Goal: Find specific page/section

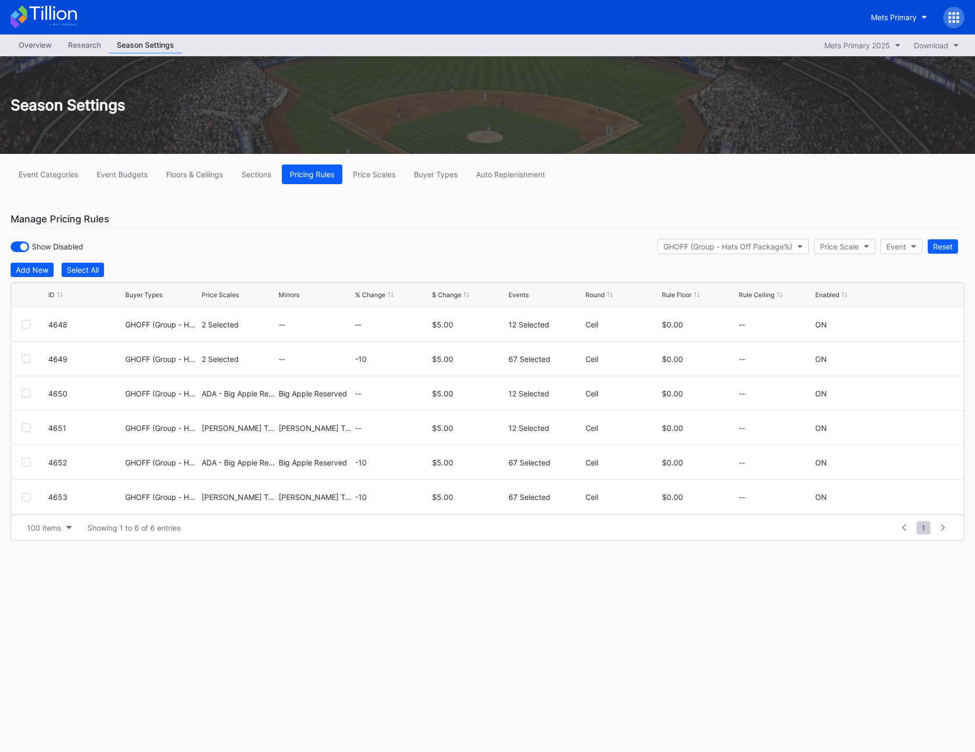
click at [946, 17] on div at bounding box center [953, 17] width 21 height 21
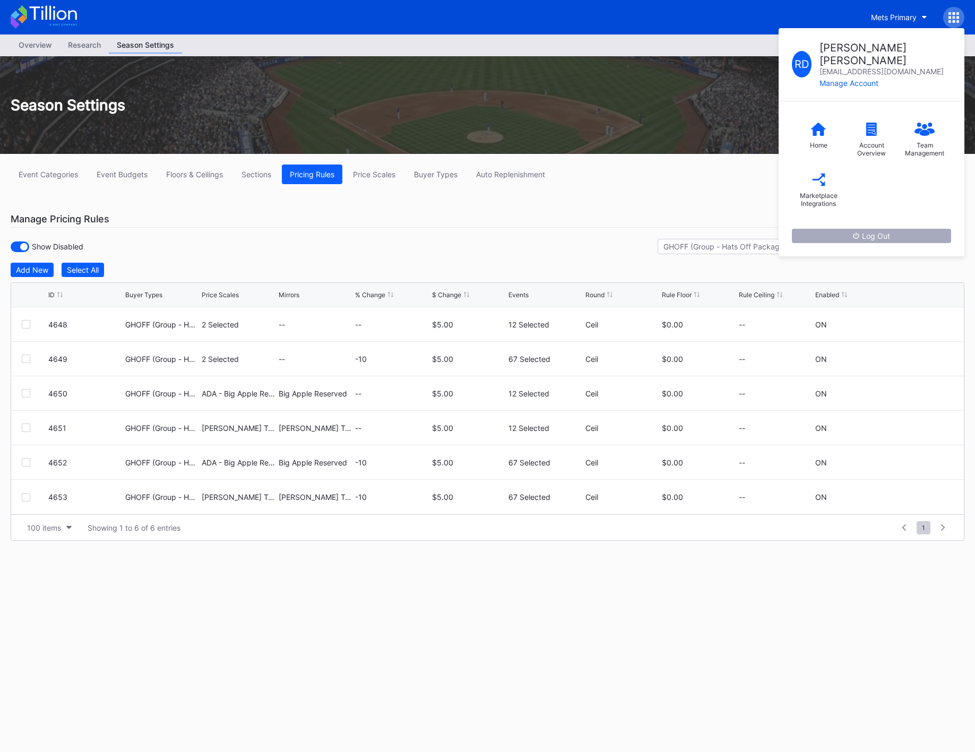
click at [877, 231] on div "Log Out" at bounding box center [870, 235] width 37 height 9
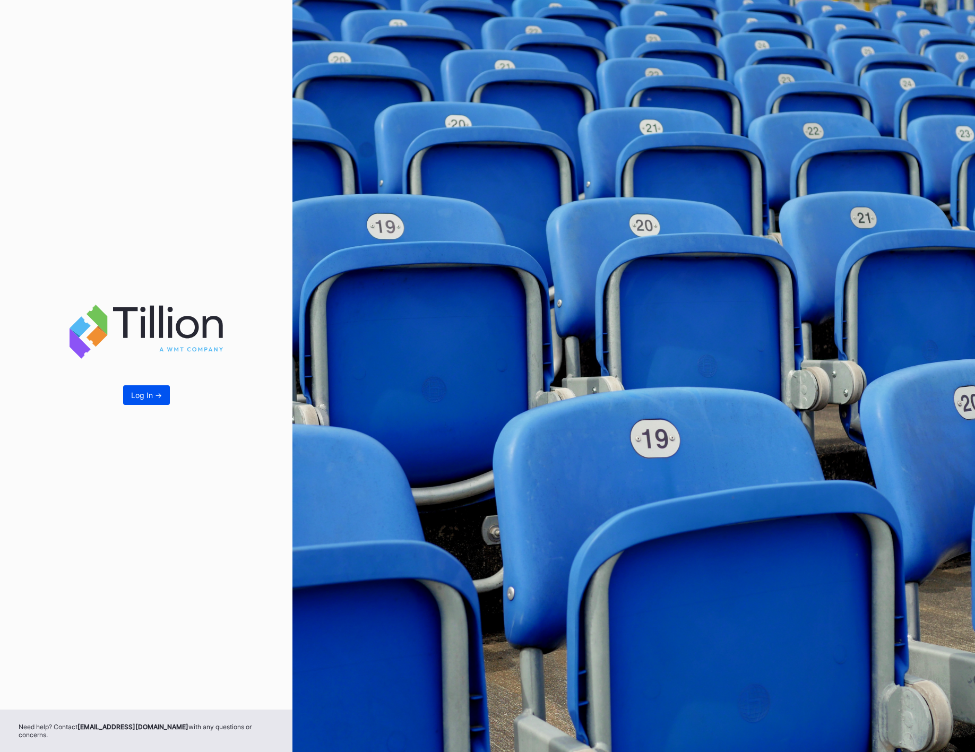
click at [158, 398] on div "Log In ->" at bounding box center [146, 394] width 31 height 9
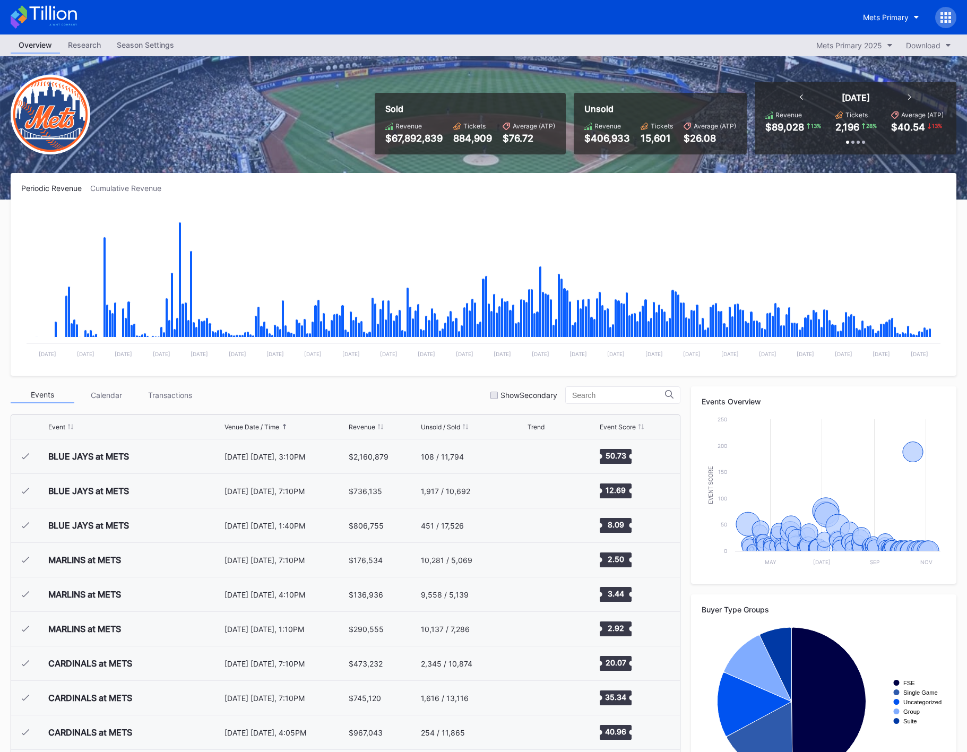
scroll to position [2483, 0]
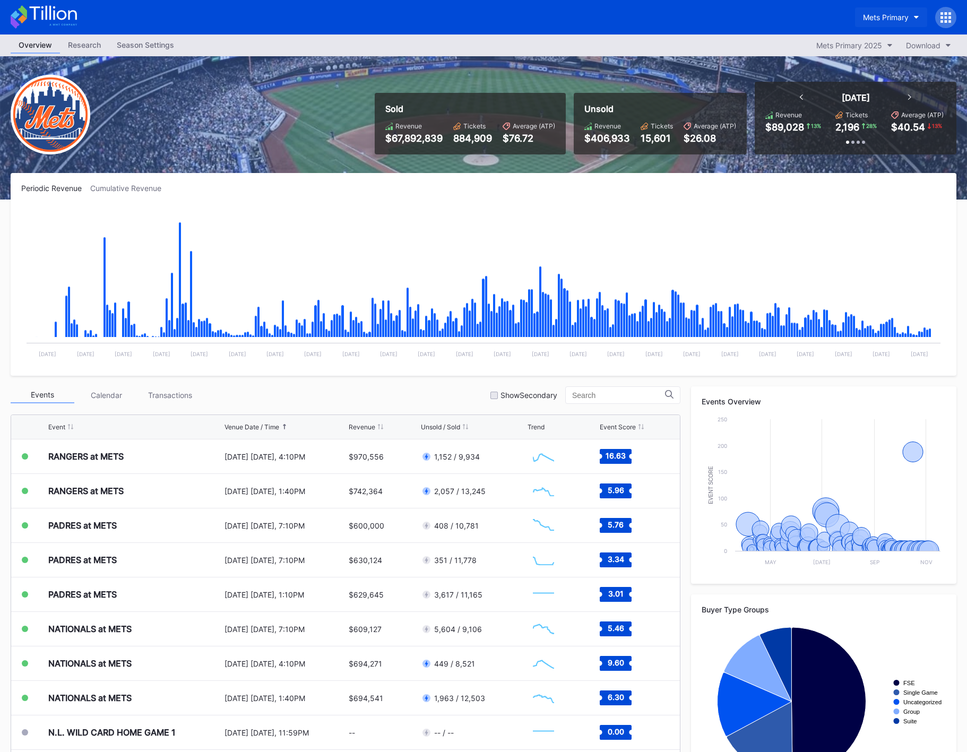
click at [900, 16] on div "Mets Primary" at bounding box center [886, 17] width 46 height 9
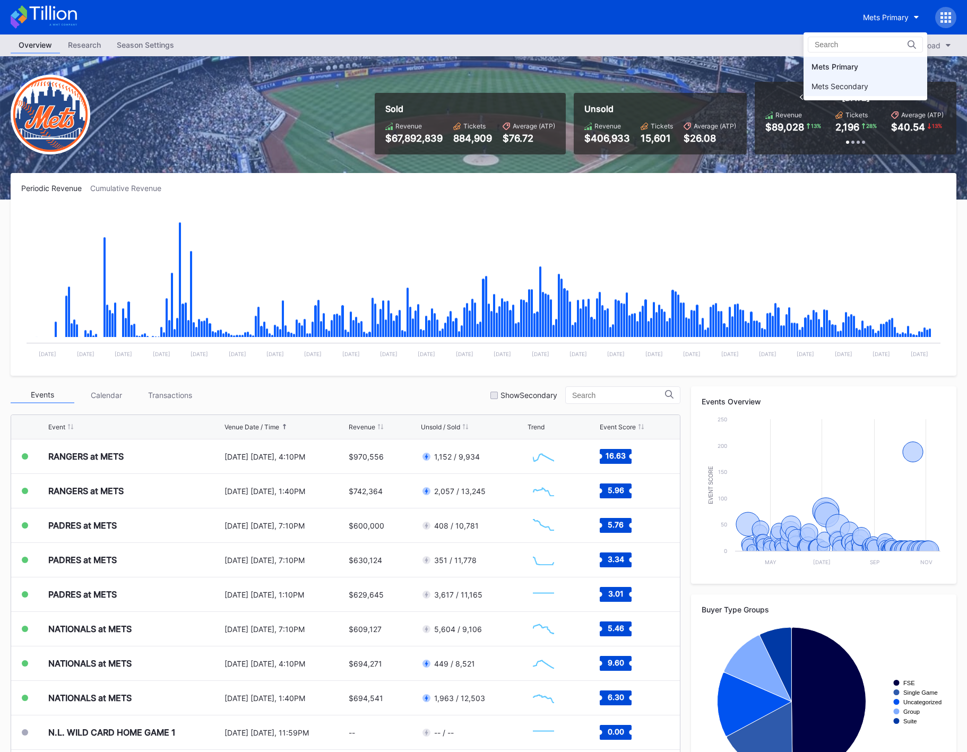
click at [861, 87] on div "Mets Secondary" at bounding box center [839, 86] width 57 height 9
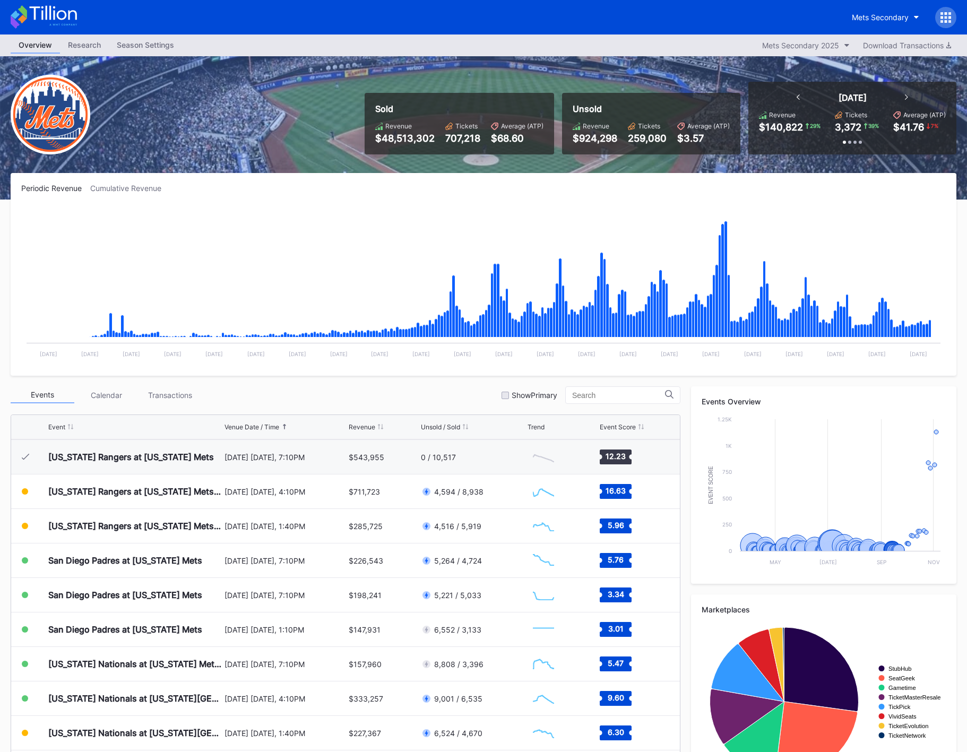
scroll to position [2440, 0]
